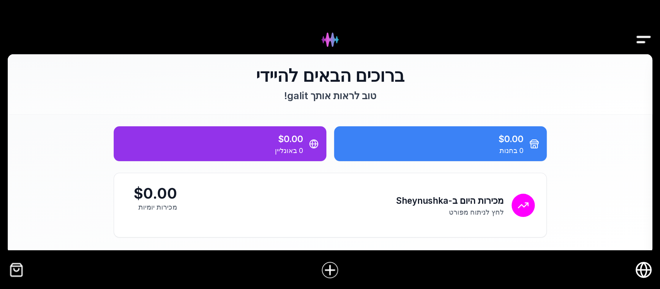
click at [641, 39] on img "Drawer" at bounding box center [643, 40] width 17 height 30
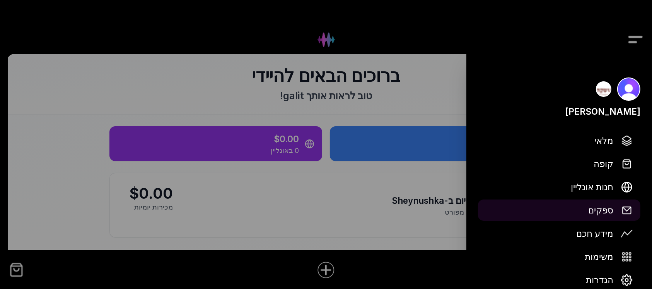
click at [610, 210] on span "ספקים" at bounding box center [600, 210] width 25 height 14
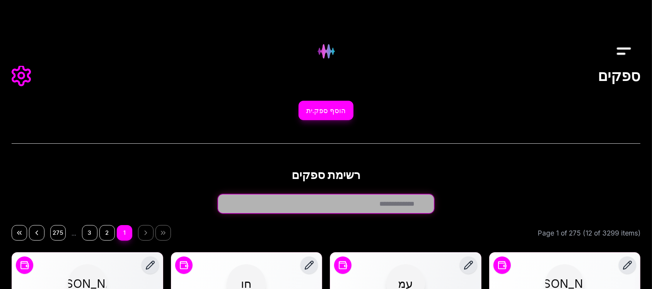
click at [404, 208] on input "חפש ספק.ית..." at bounding box center [326, 203] width 217 height 19
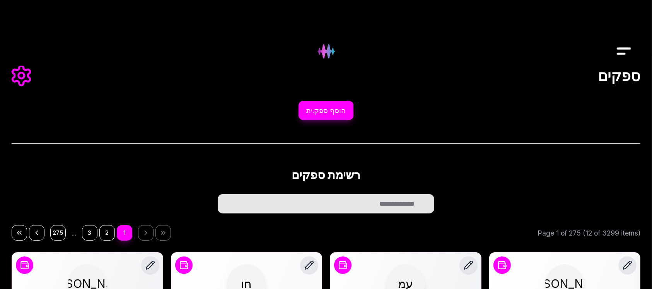
click at [325, 178] on h2 "רשימת ספקים" at bounding box center [326, 174] width 629 height 15
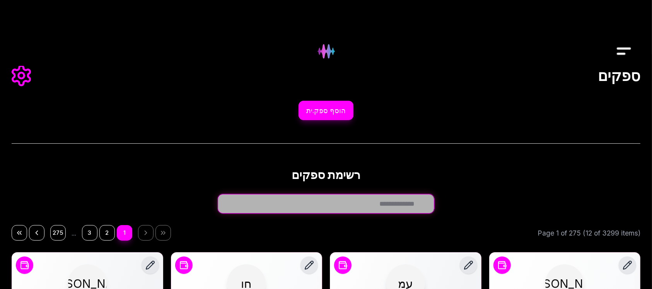
click at [399, 210] on input "חפש ספק.ית..." at bounding box center [326, 203] width 217 height 19
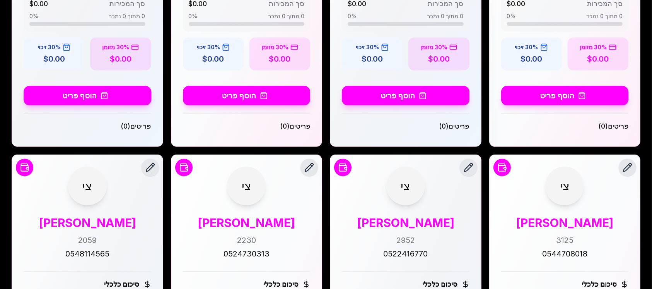
scroll to position [450, 0]
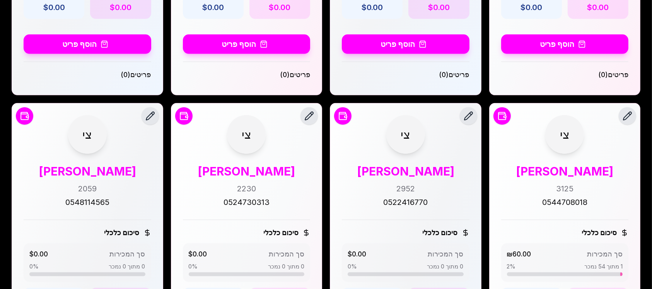
click at [612, 162] on div "צי ציפי גולדברג 3125 0544708018" at bounding box center [565, 161] width 128 height 93
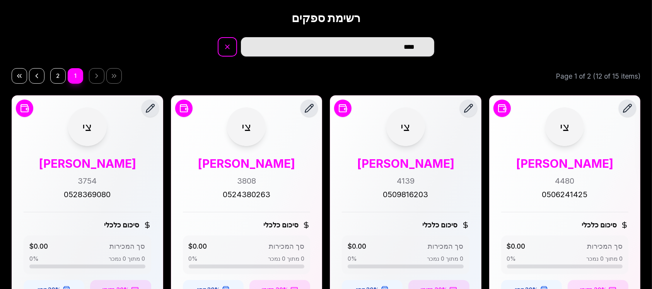
scroll to position [141, 0]
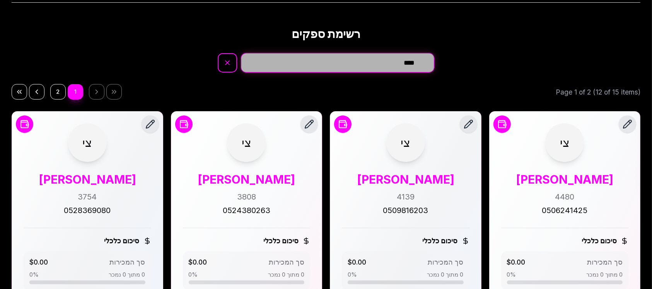
click at [391, 62] on input "****" at bounding box center [337, 62] width 193 height 19
type input "*"
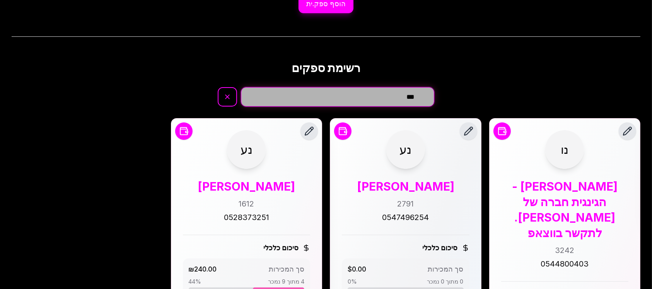
scroll to position [0, 0]
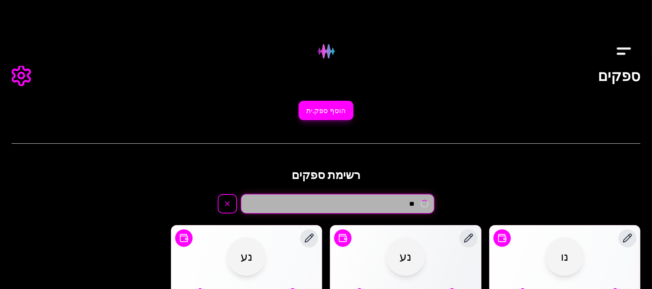
type input "*"
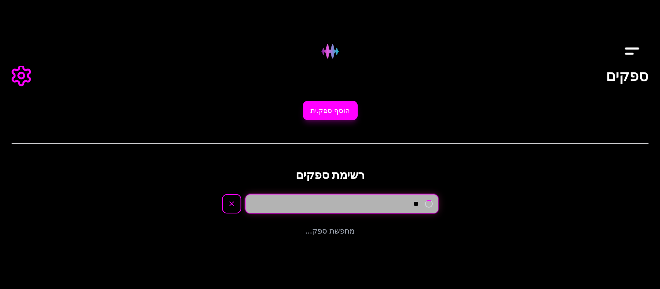
type input "*"
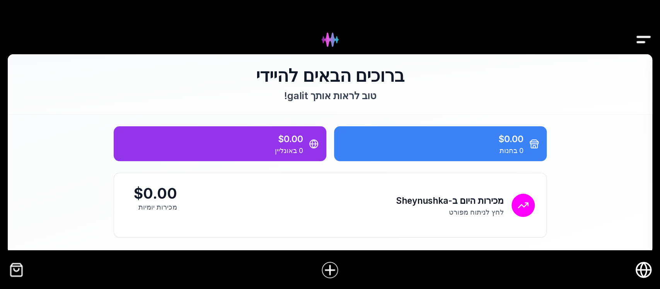
click at [646, 41] on img "Drawer" at bounding box center [643, 40] width 17 height 30
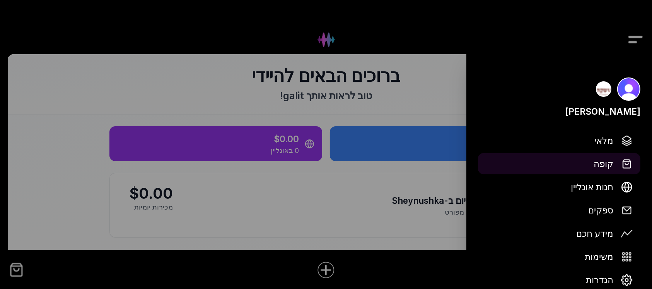
click at [606, 165] on span "קופה" at bounding box center [604, 164] width 20 height 14
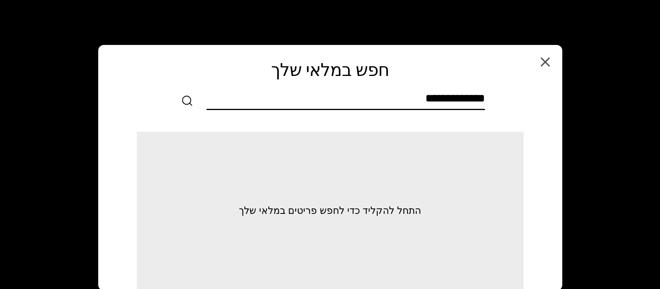
click at [470, 97] on input "text" at bounding box center [346, 99] width 279 height 17
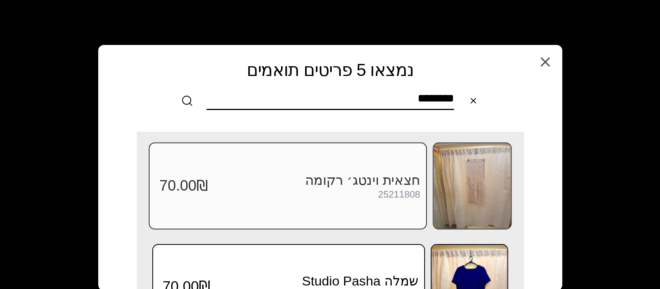
type input "********"
click at [474, 168] on img at bounding box center [472, 185] width 77 height 85
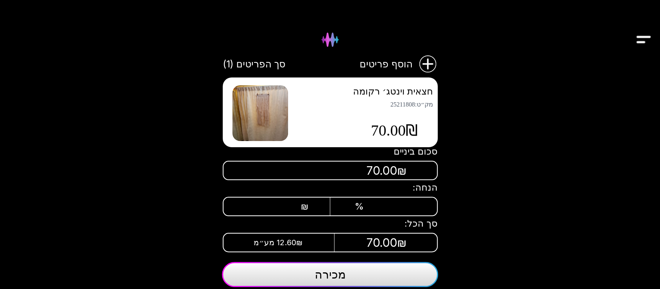
click at [347, 274] on button "מכירה" at bounding box center [330, 274] width 216 height 25
